Goal: Find specific page/section: Find specific page/section

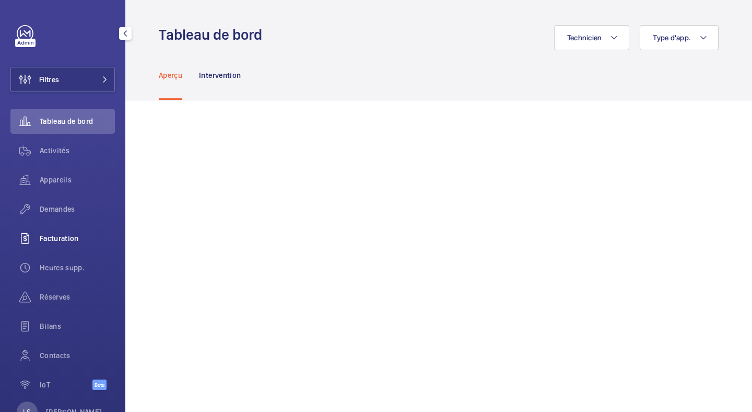
click at [62, 244] on div "Facturation" at bounding box center [62, 238] width 104 height 25
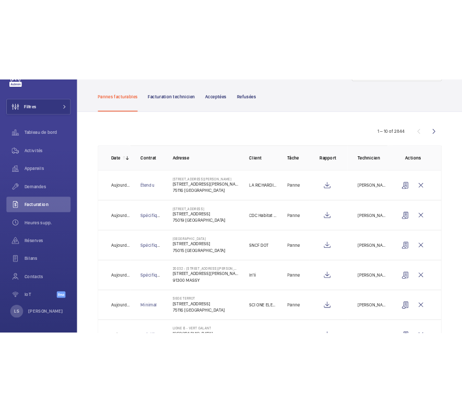
scroll to position [48, 0]
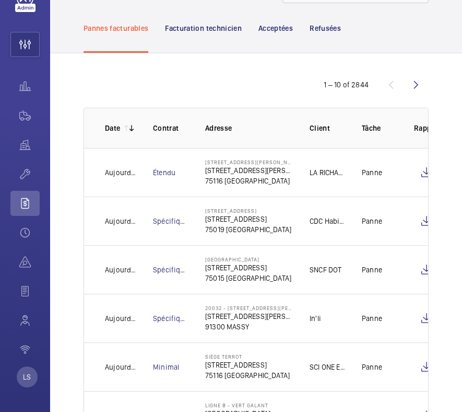
click at [102, 28] on p "Pannes facturables" at bounding box center [116, 28] width 65 height 10
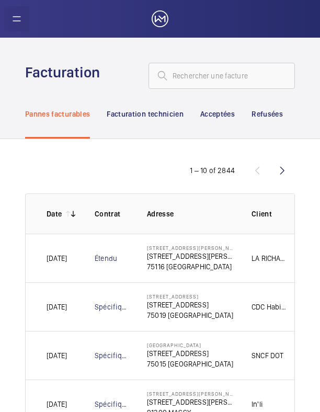
click at [18, 21] on wm-front-icon-button "Main navigation" at bounding box center [16, 18] width 25 height 25
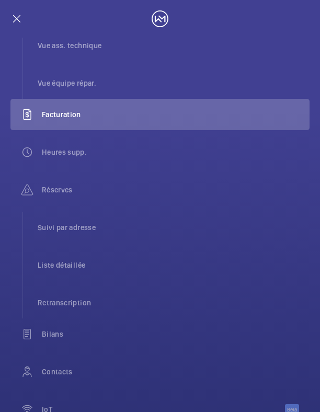
scroll to position [539, 0]
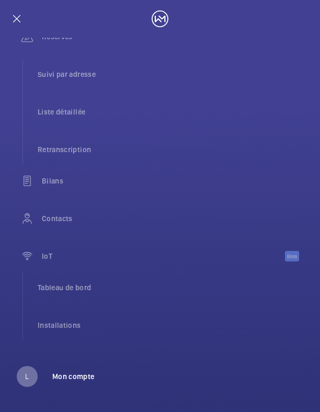
click at [77, 376] on p "Mon compte" at bounding box center [73, 376] width 42 height 10
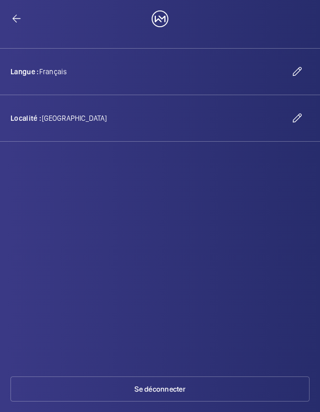
click at [233, 77] on div "Langue : Français" at bounding box center [159, 71] width 299 height 25
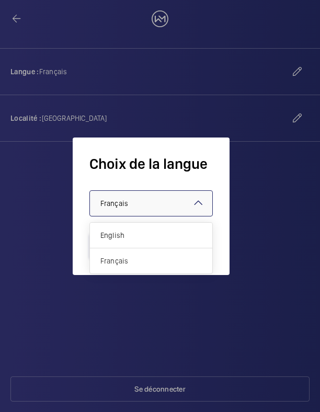
click at [157, 200] on div at bounding box center [151, 203] width 122 height 25
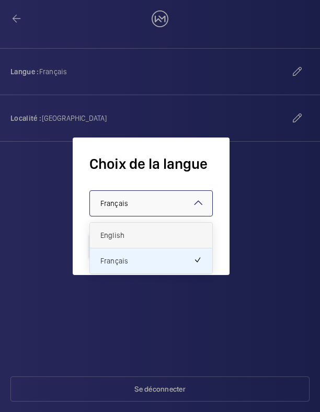
click at [139, 227] on div "English" at bounding box center [151, 235] width 122 height 26
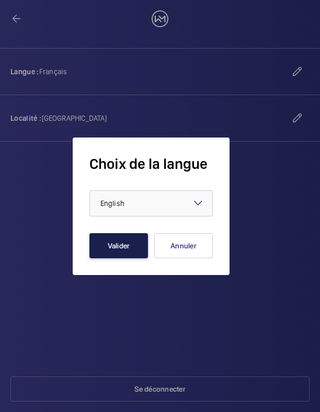
click at [133, 237] on button "Valider" at bounding box center [118, 245] width 58 height 25
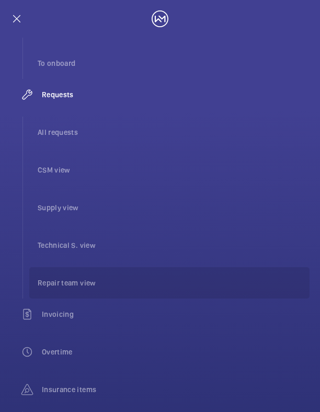
scroll to position [191, 0]
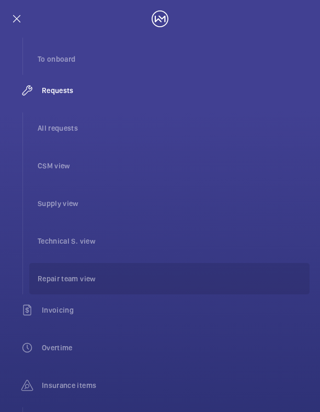
click at [81, 276] on li "Repair team view" at bounding box center [169, 278] width 280 height 31
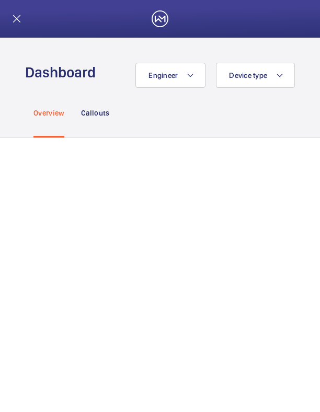
click at [67, 311] on link "Invoicing" at bounding box center [159, 309] width 299 height 31
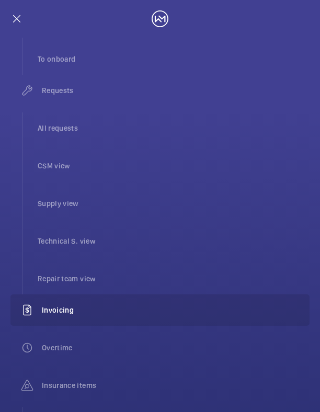
click at [68, 311] on link "Invoicing" at bounding box center [159, 309] width 299 height 31
